Goal: Check status: Check status

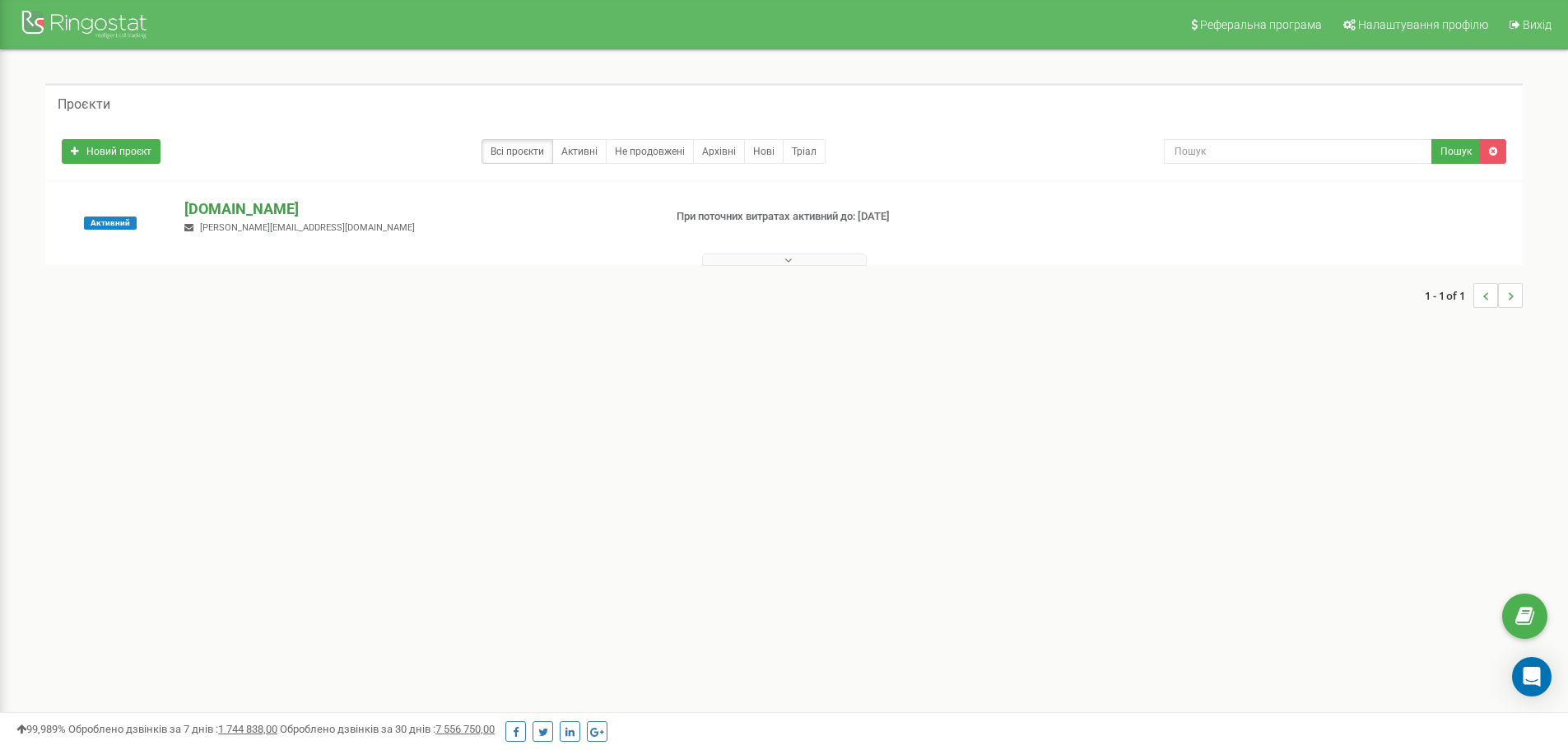
click at [282, 213] on p "[DOMAIN_NAME]" at bounding box center [416, 209] width 465 height 21
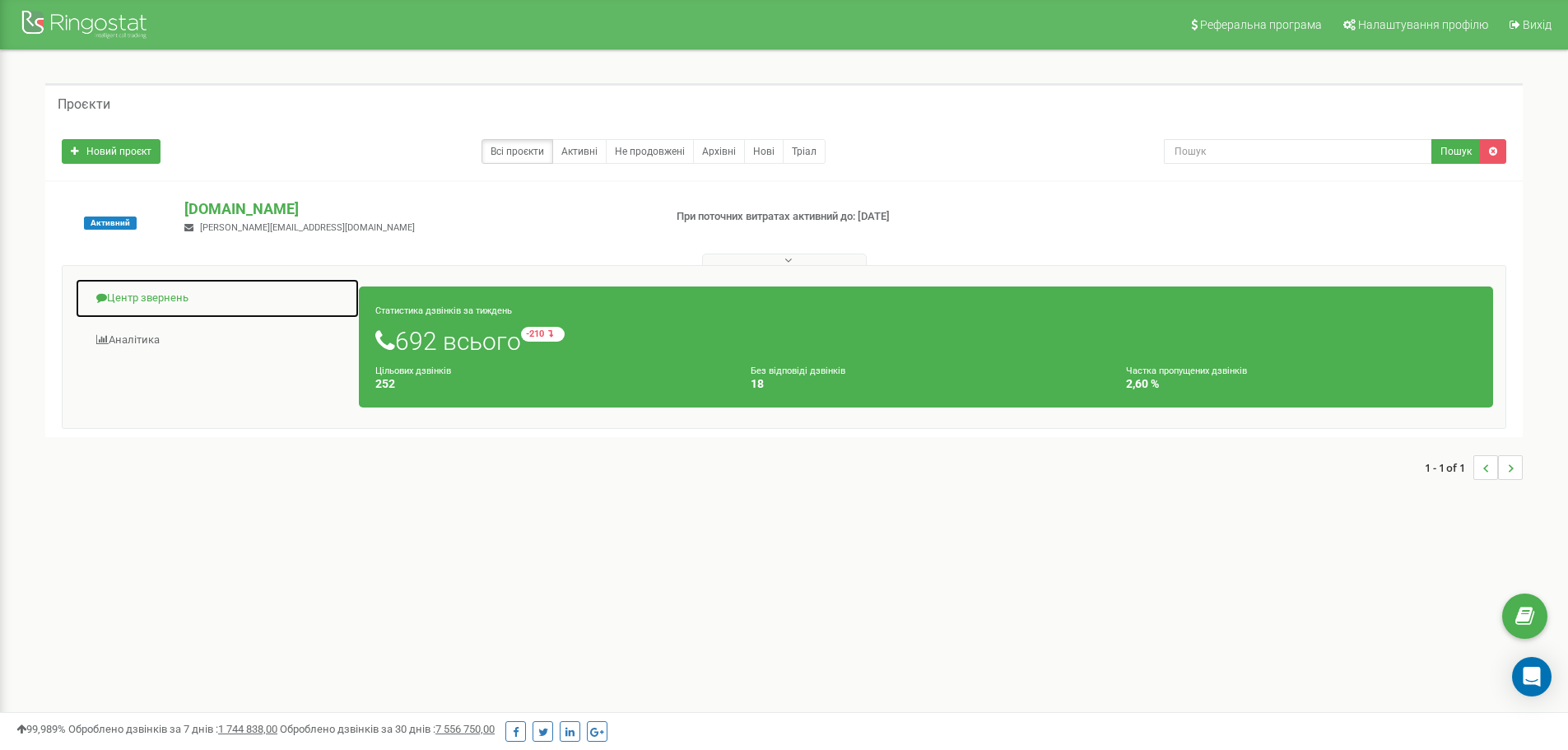
click at [105, 301] on span at bounding box center [101, 297] width 10 height 10
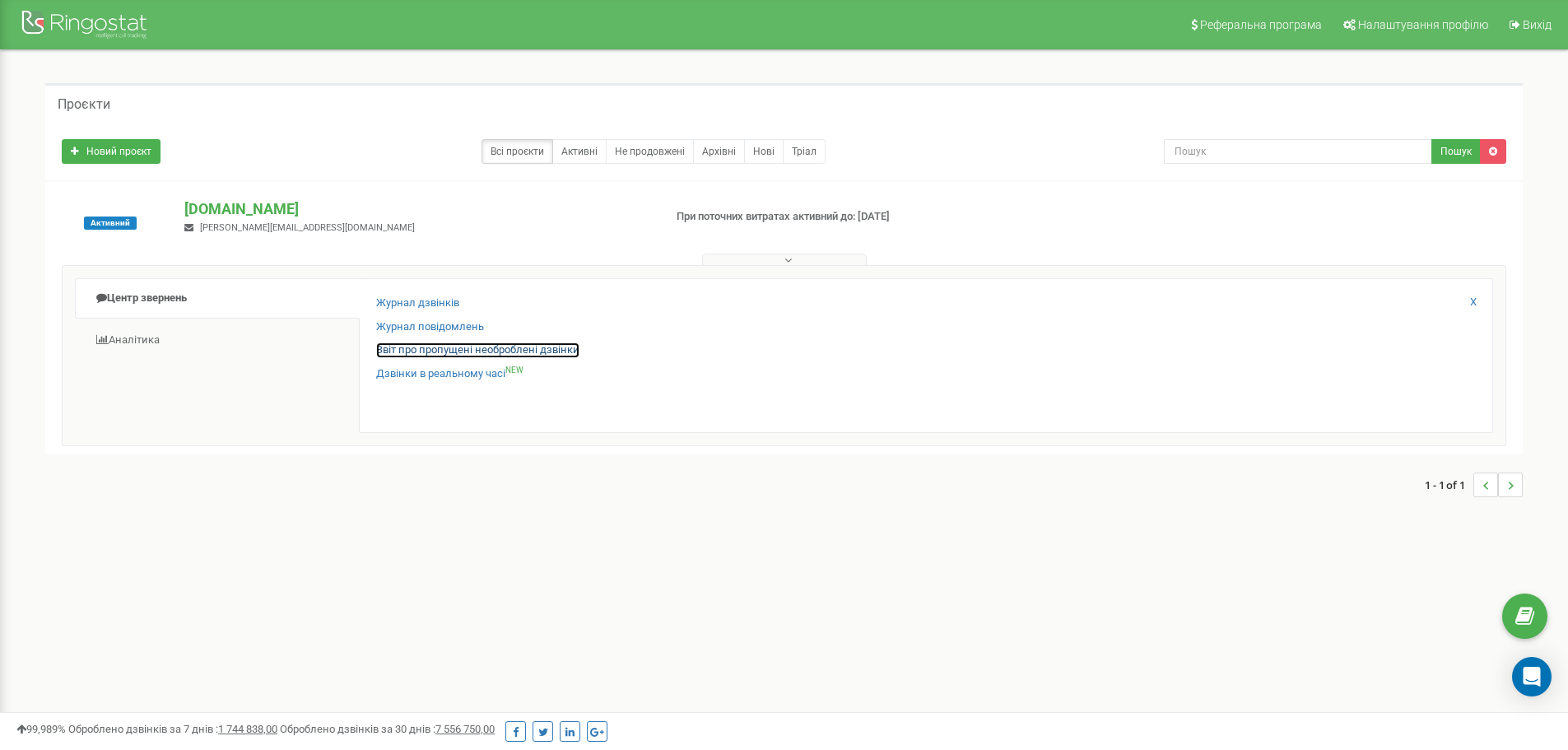
click at [401, 346] on link "Звіт про пропущені необроблені дзвінки" at bounding box center [477, 350] width 203 height 15
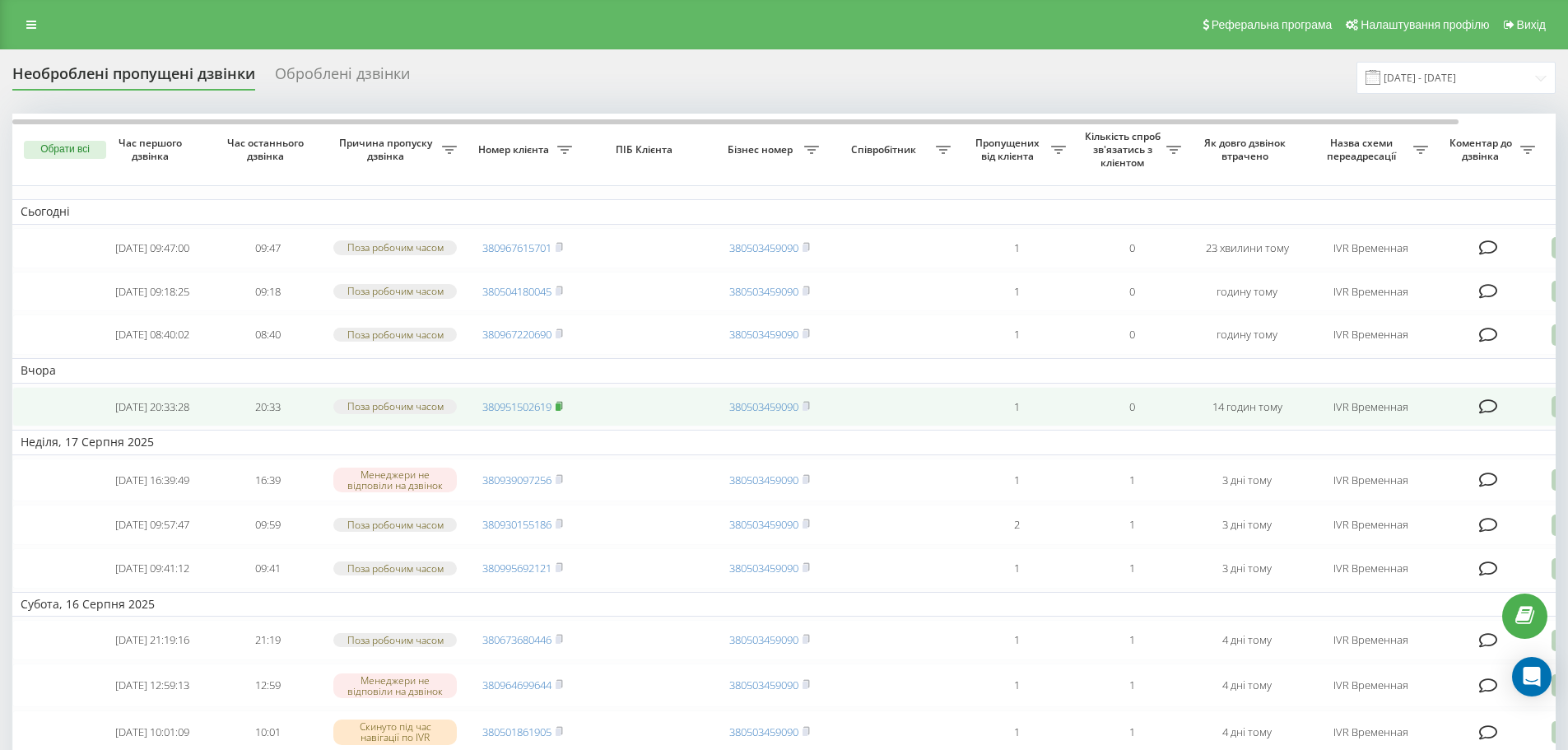
click at [563, 411] on icon at bounding box center [559, 406] width 8 height 10
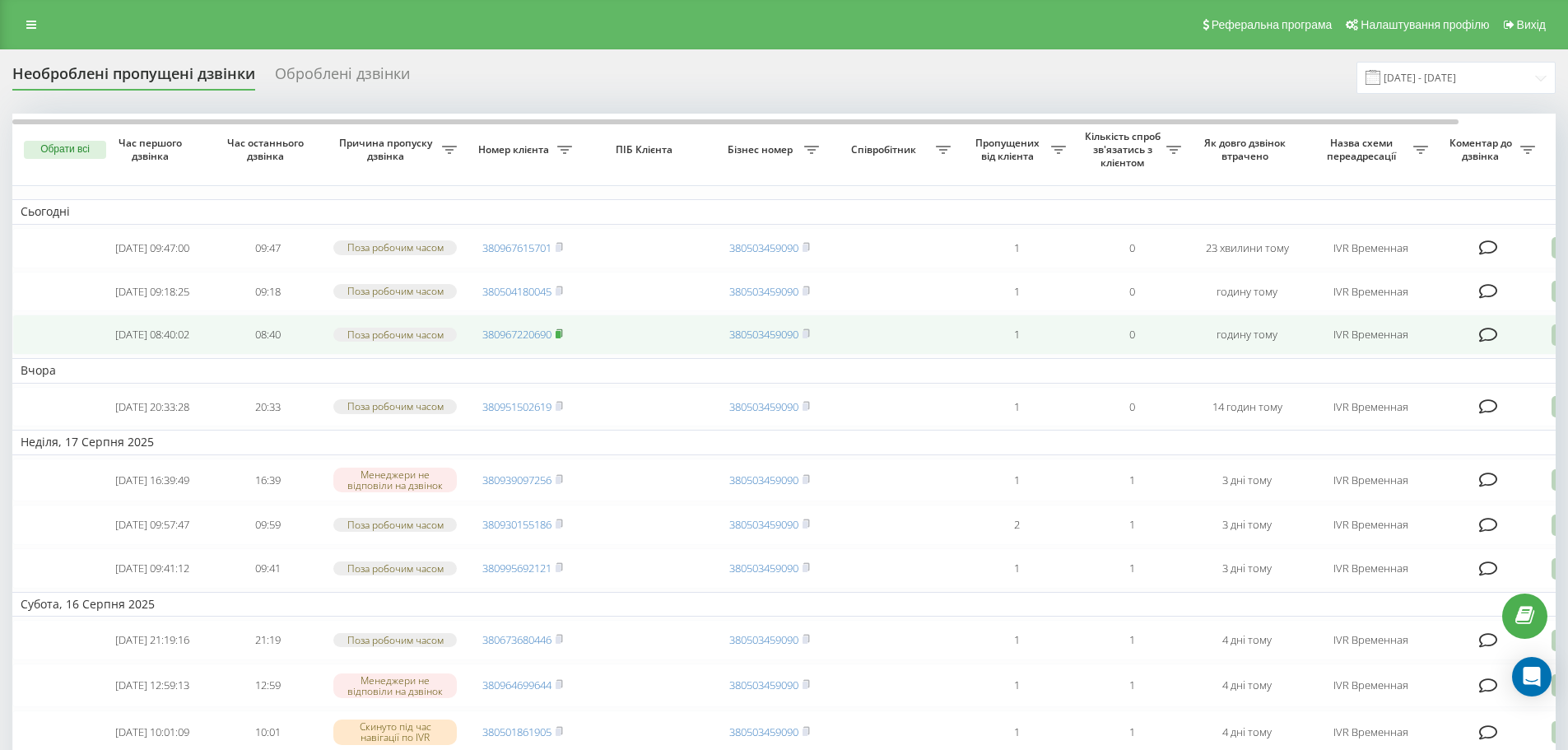
click at [561, 338] on rect at bounding box center [558, 335] width 5 height 8
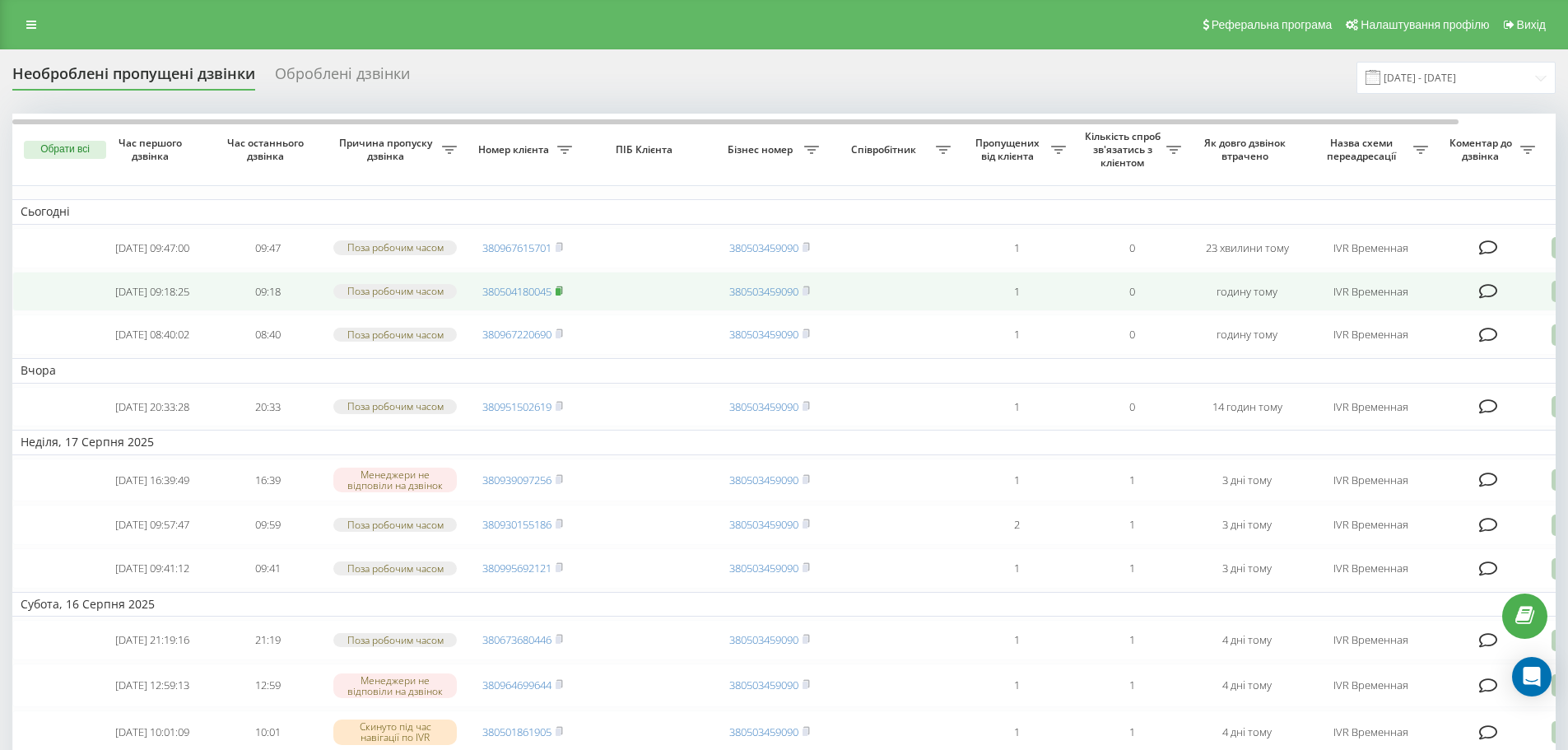
click at [559, 295] on rect at bounding box center [558, 291] width 5 height 8
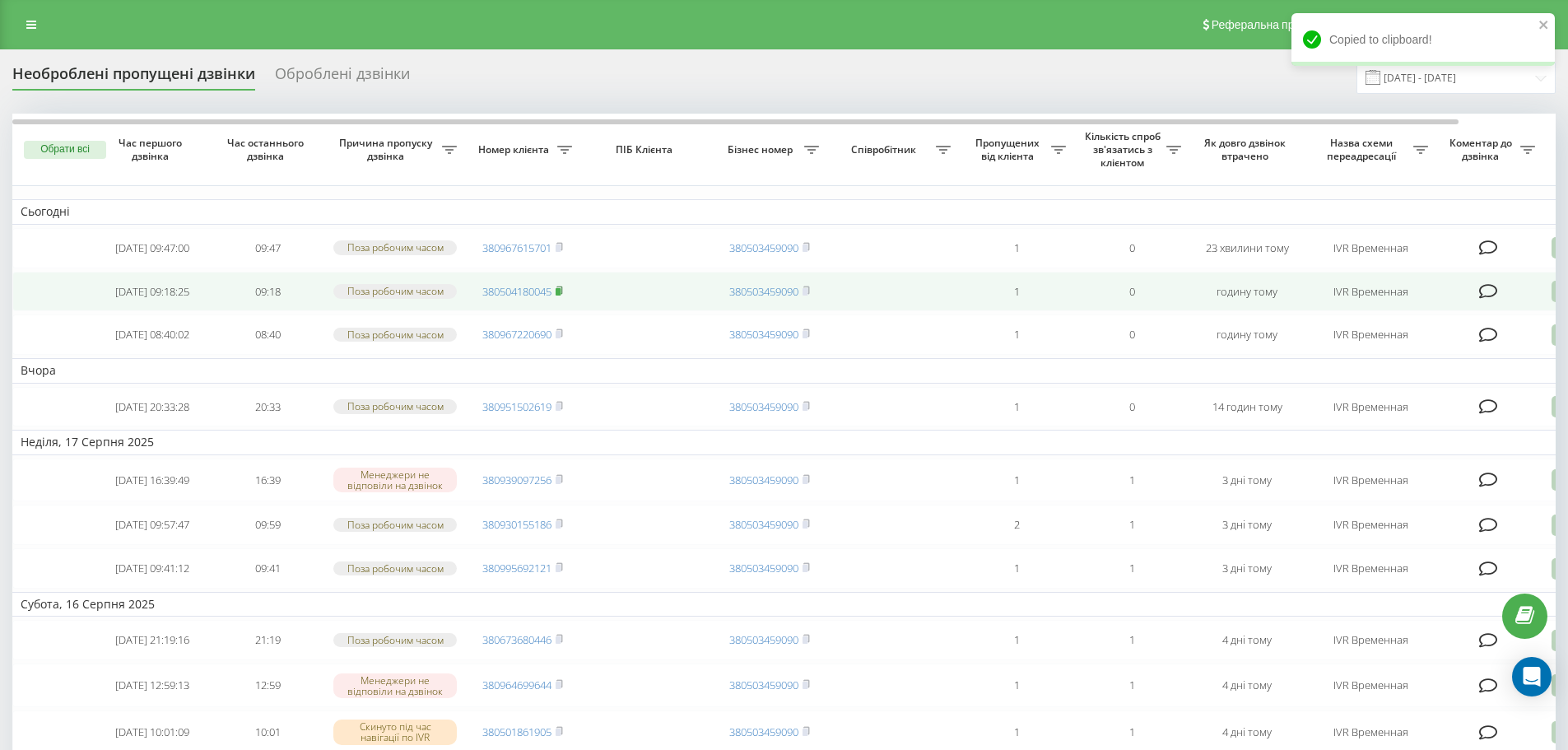
click at [561, 295] on rect at bounding box center [558, 291] width 5 height 8
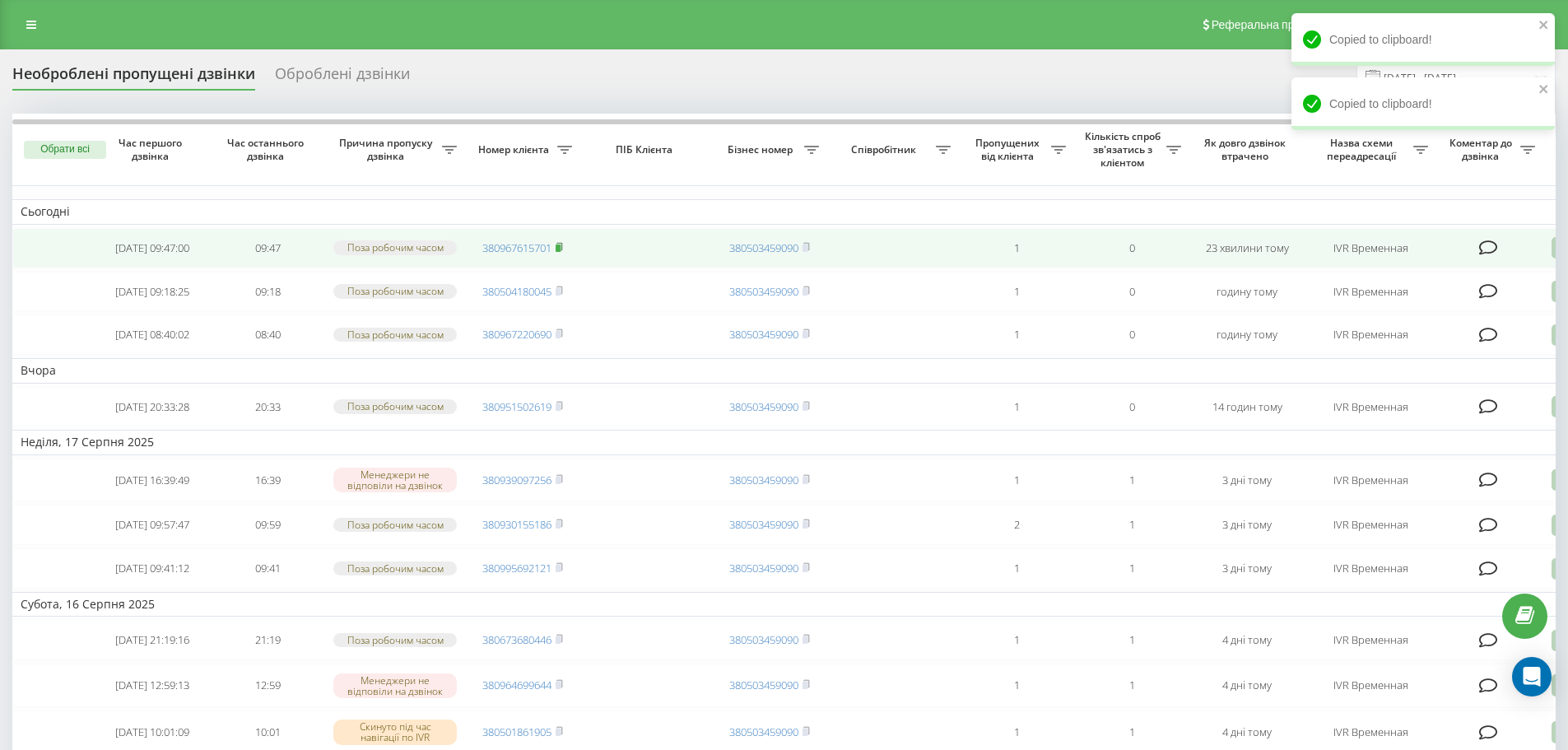
click at [560, 250] on rect at bounding box center [558, 248] width 5 height 8
